Goal: Information Seeking & Learning: Find specific fact

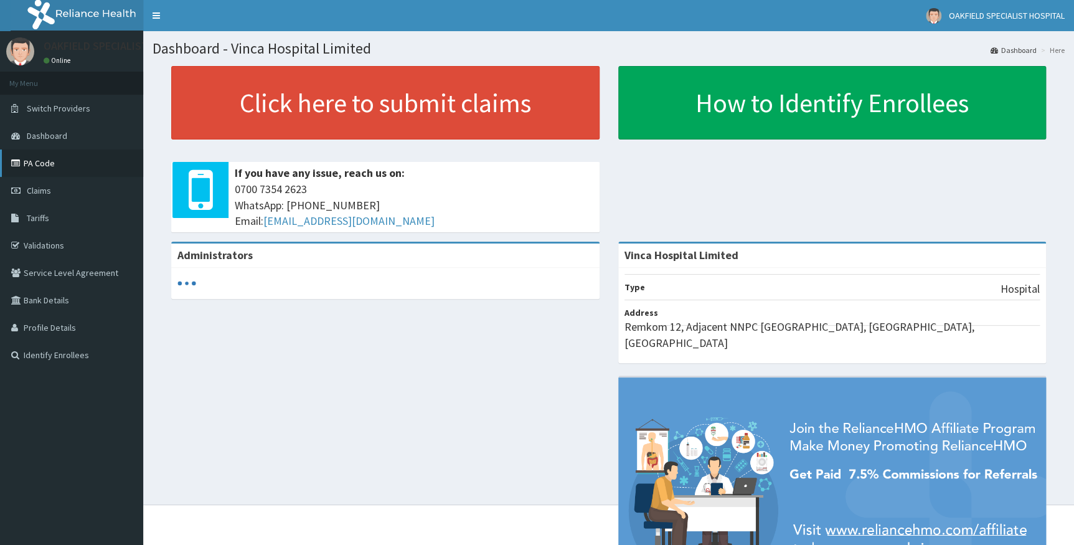
click at [50, 159] on link "PA Code" at bounding box center [71, 162] width 143 height 27
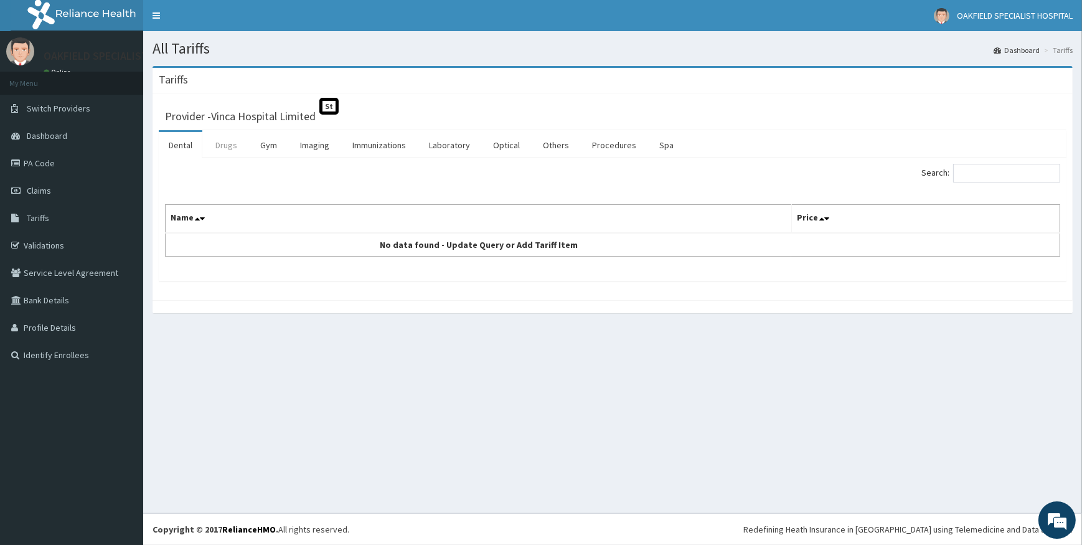
click at [231, 149] on link "Drugs" at bounding box center [227, 145] width 42 height 26
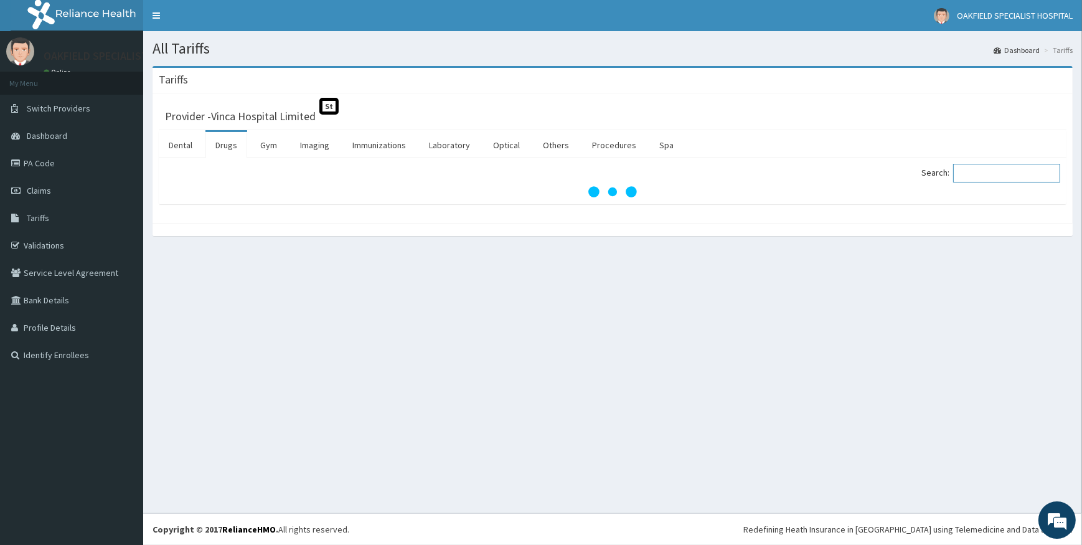
click at [997, 181] on input "Search:" at bounding box center [1006, 173] width 107 height 19
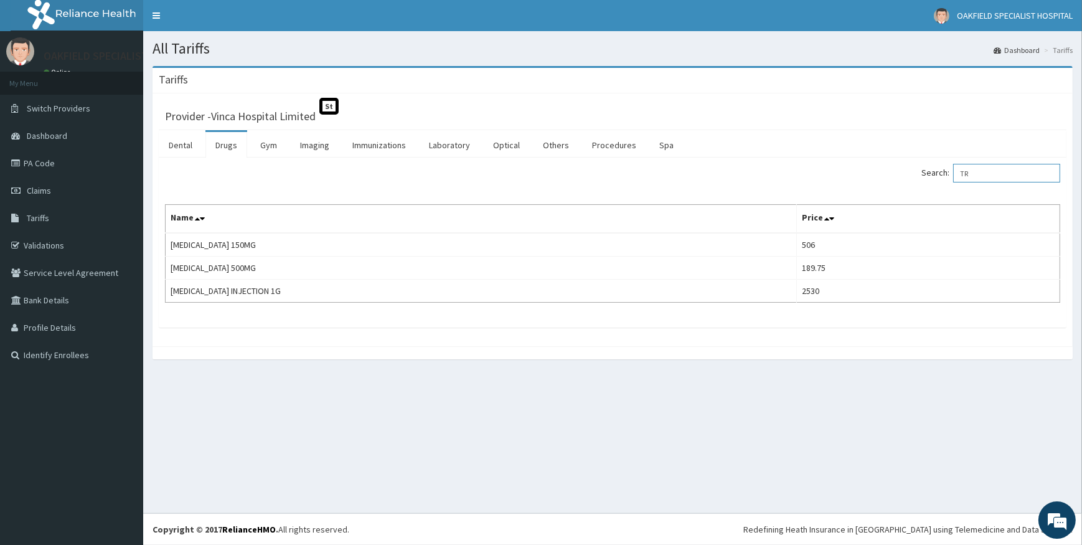
type input "T"
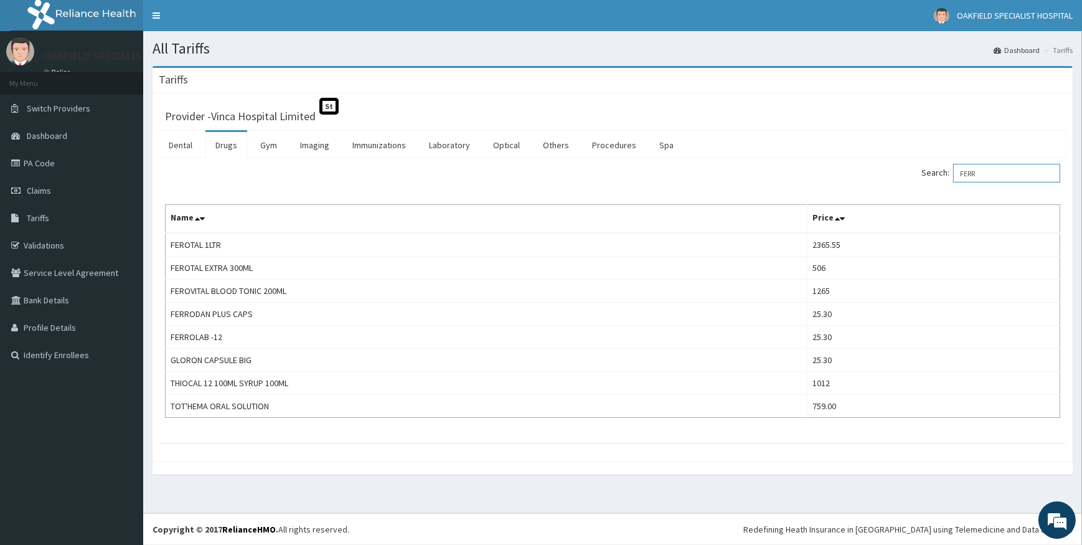
click at [996, 171] on input "FERR" at bounding box center [1006, 173] width 107 height 19
type input "F"
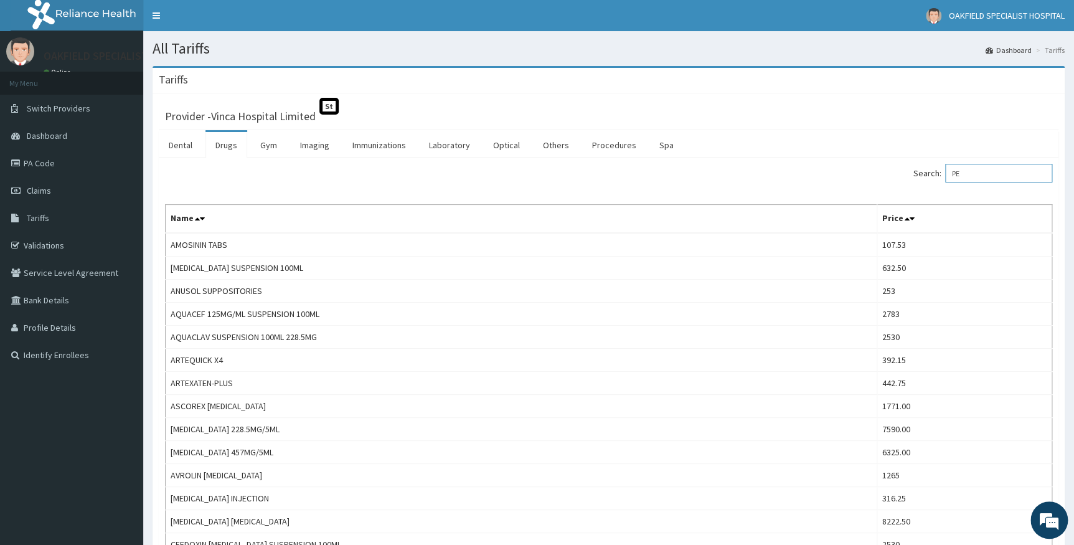
type input "P"
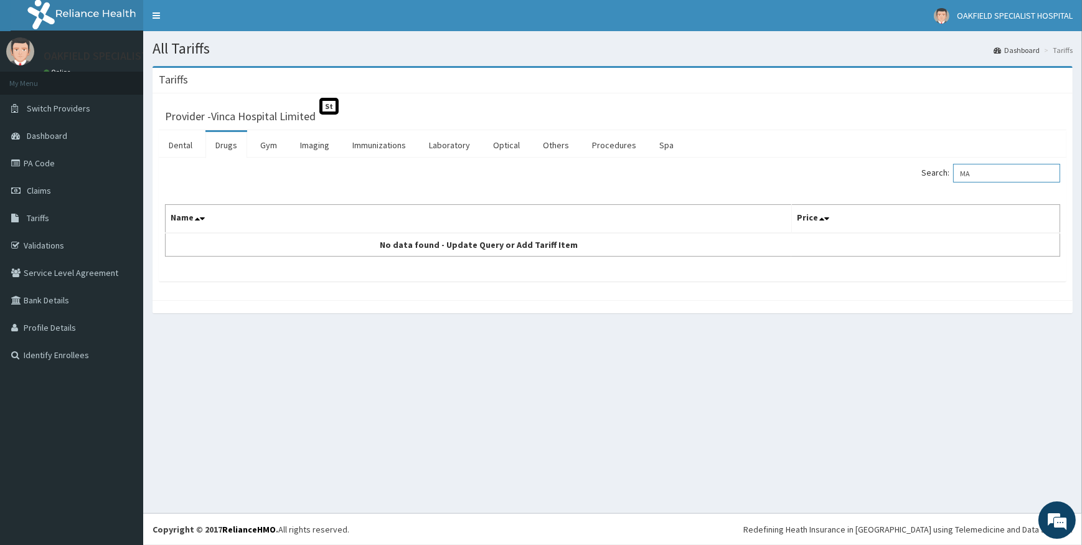
type input "M"
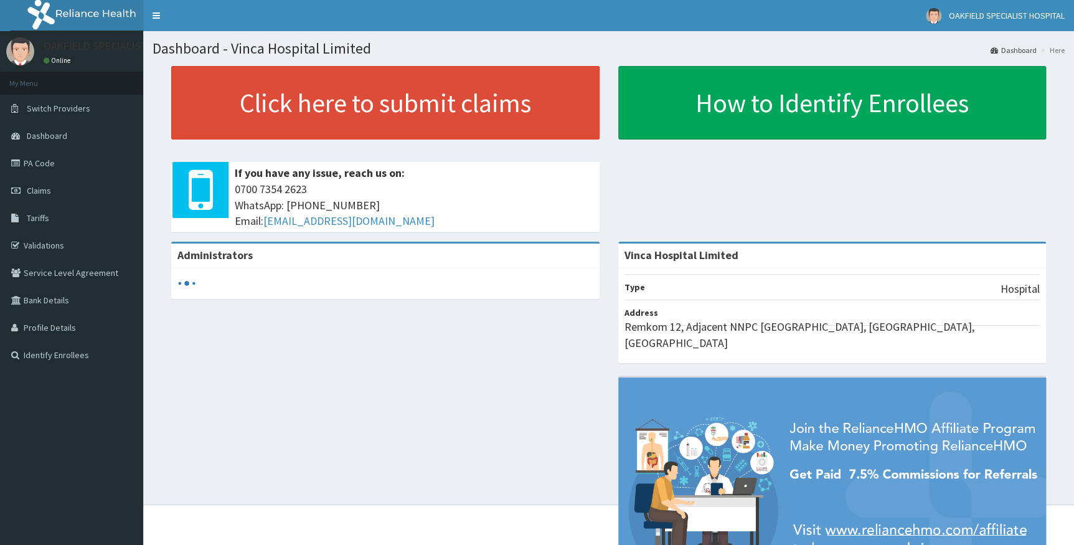
click at [50, 168] on link "PA Code" at bounding box center [71, 162] width 143 height 27
